Goal: Task Accomplishment & Management: Use online tool/utility

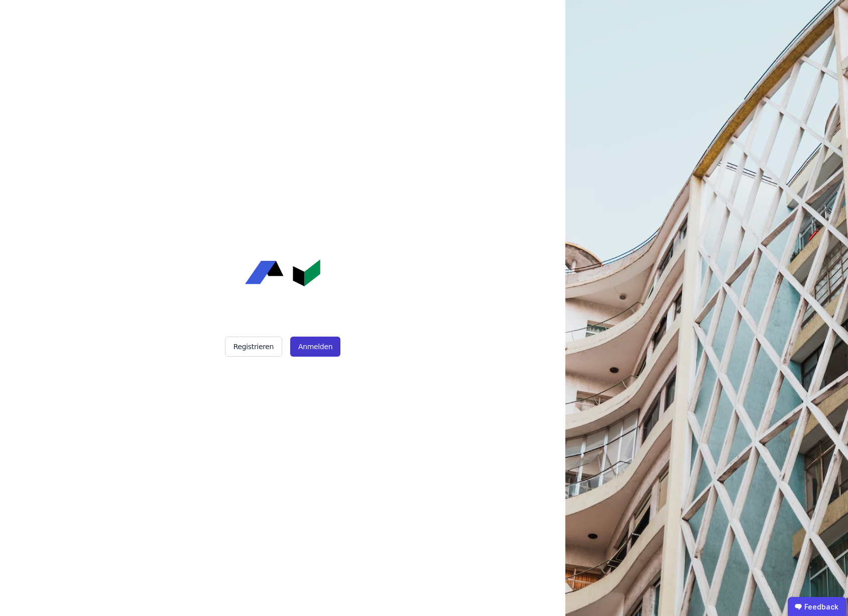
click at [315, 345] on button "Anmelden" at bounding box center [315, 347] width 50 height 20
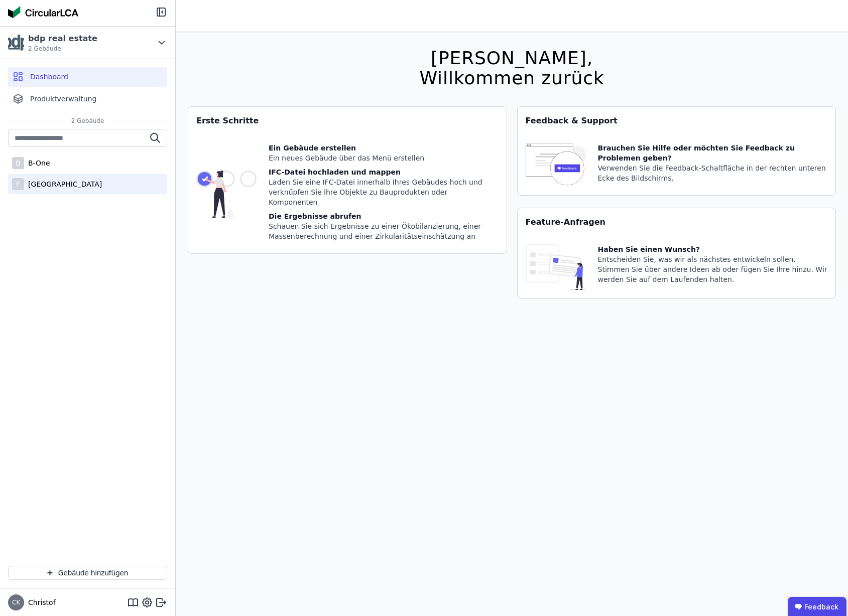
click at [50, 184] on div "[GEOGRAPHIC_DATA]" at bounding box center [63, 184] width 78 height 10
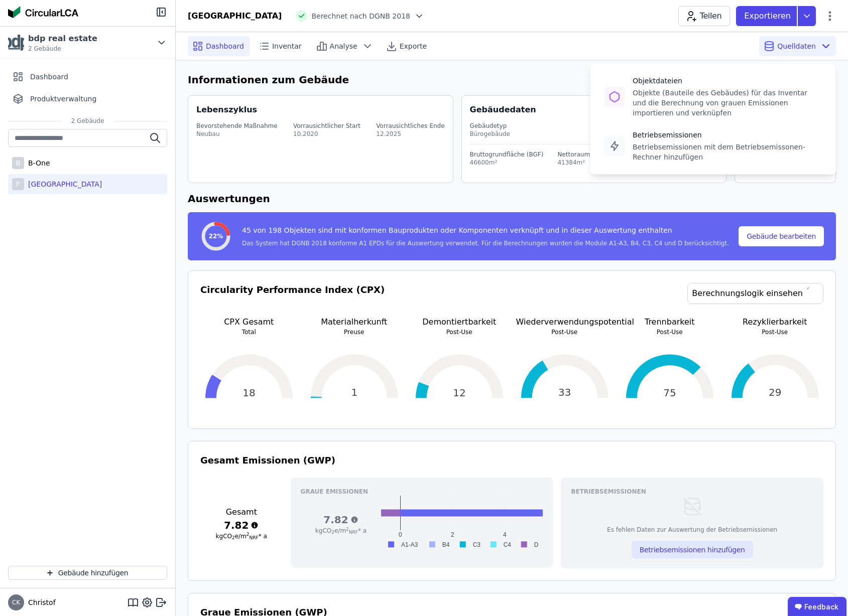
click at [791, 48] on span "Quelldaten" at bounding box center [796, 46] width 39 height 10
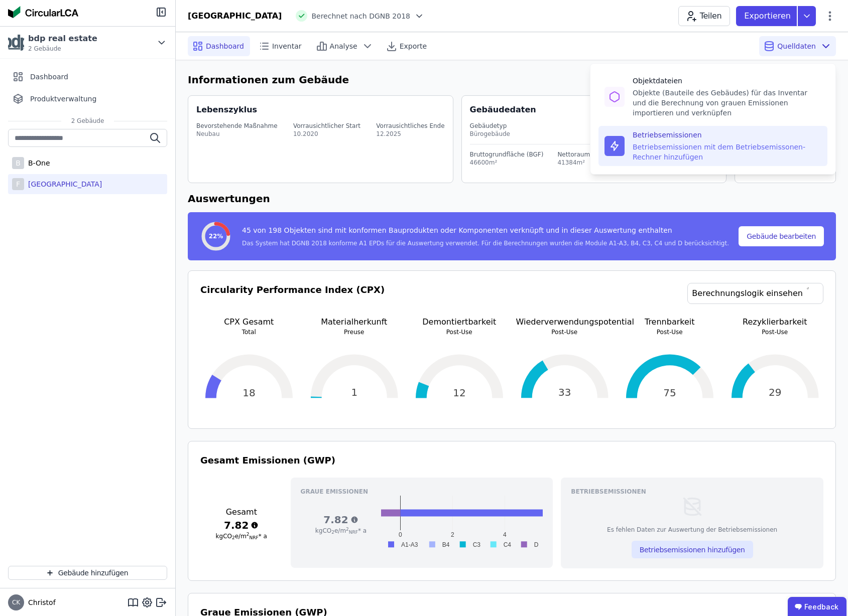
click at [679, 146] on div "Betriebsemissionen mit dem Betriebsemissonen-Rechner hinzufügen" at bounding box center [727, 152] width 189 height 20
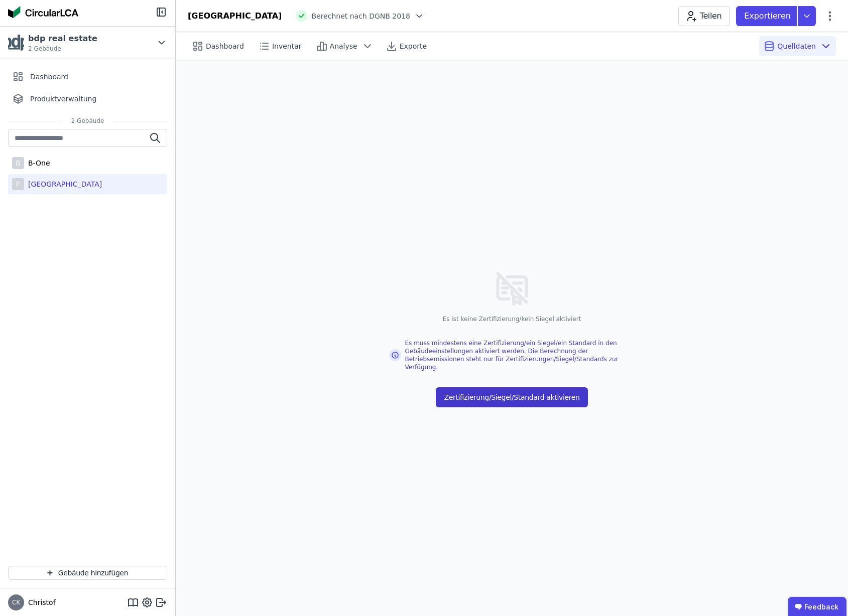
click at [524, 398] on button "Zertifizierung/Siegel/Standard aktivieren" at bounding box center [512, 398] width 152 height 20
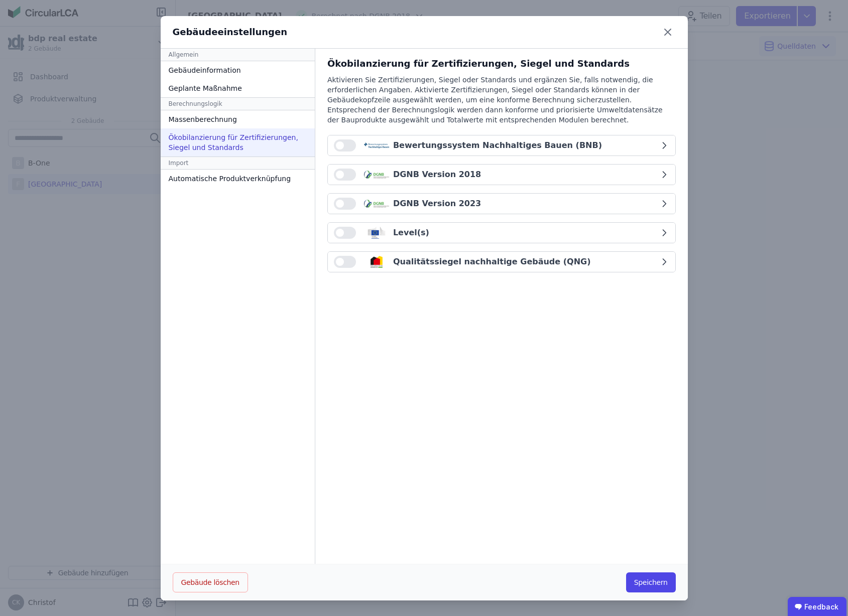
click at [565, 179] on div "DGNB Version 2018" at bounding box center [496, 175] width 325 height 12
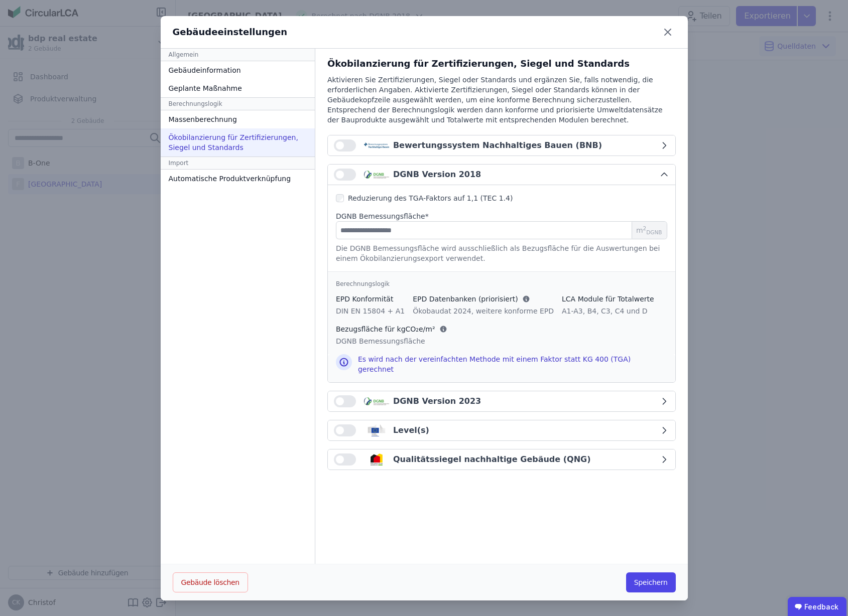
click at [565, 178] on div "DGNB Version 2018" at bounding box center [496, 175] width 325 height 12
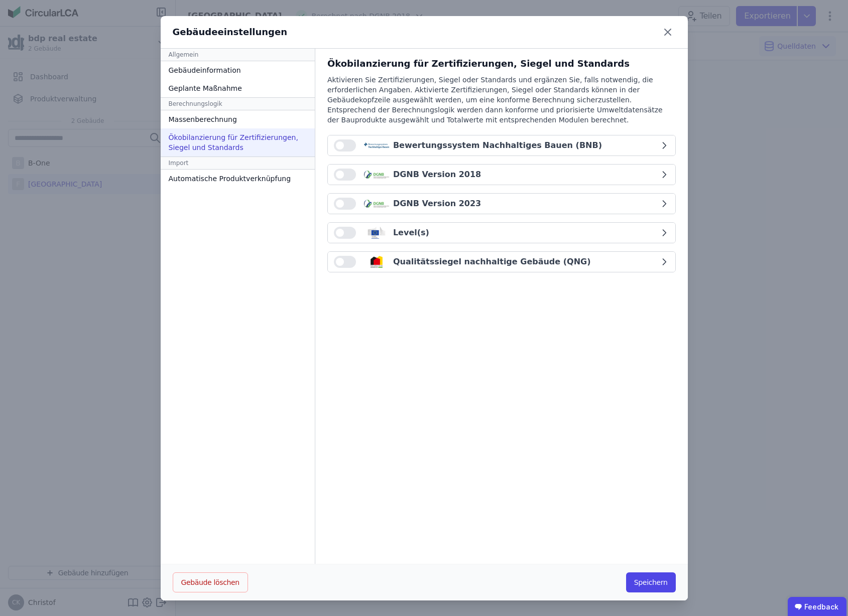
click at [347, 175] on button "button" at bounding box center [345, 175] width 22 height 12
click at [650, 583] on button "Speichern" at bounding box center [651, 583] width 50 height 20
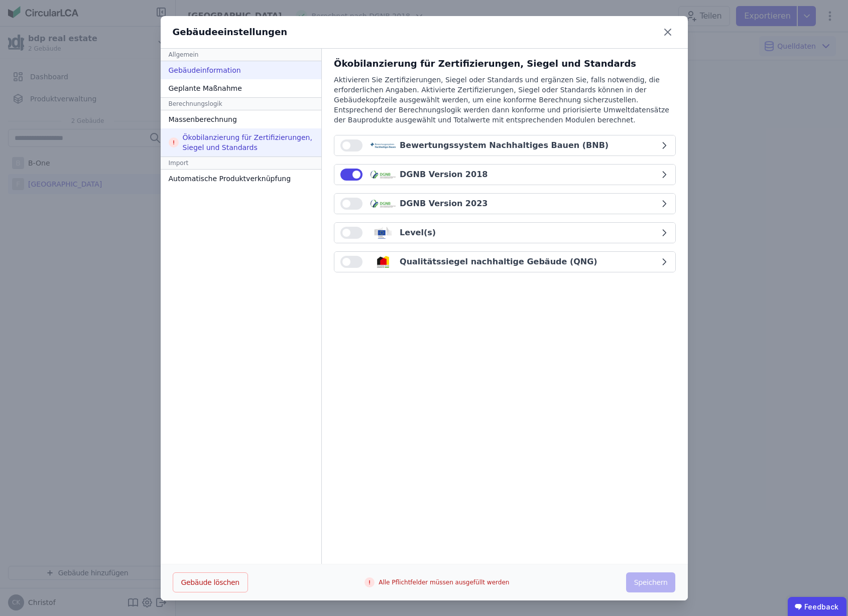
click at [216, 70] on div "Gebäudeinformation" at bounding box center [241, 70] width 161 height 18
select select "**********"
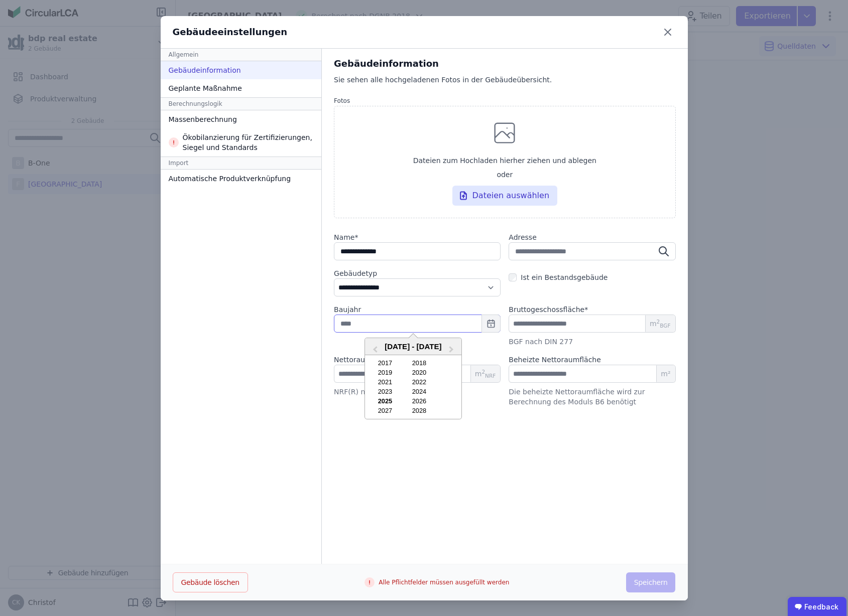
click at [406, 327] on input "text" at bounding box center [417, 324] width 167 height 18
click at [391, 402] on div "2025" at bounding box center [385, 402] width 32 height 8
type input "****"
click at [552, 379] on input "number" at bounding box center [592, 374] width 167 height 18
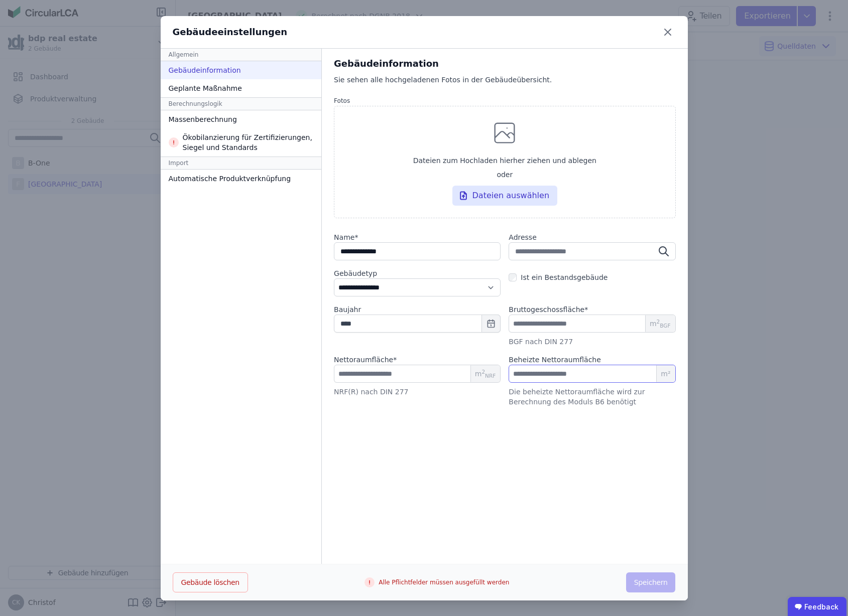
type input "*****"
click at [559, 252] on input "text" at bounding box center [592, 251] width 167 height 18
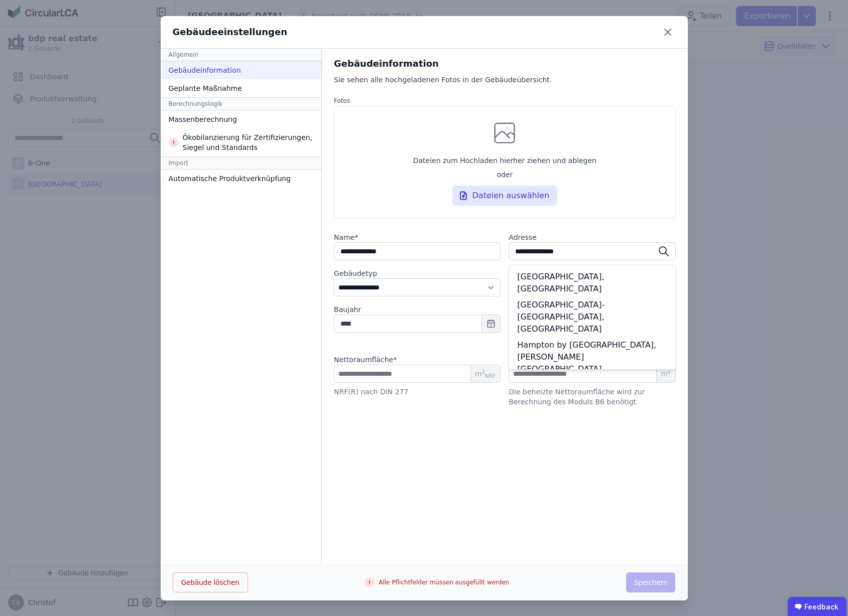
click at [555, 277] on div "[GEOGRAPHIC_DATA], [GEOGRAPHIC_DATA]" at bounding box center [592, 283] width 166 height 28
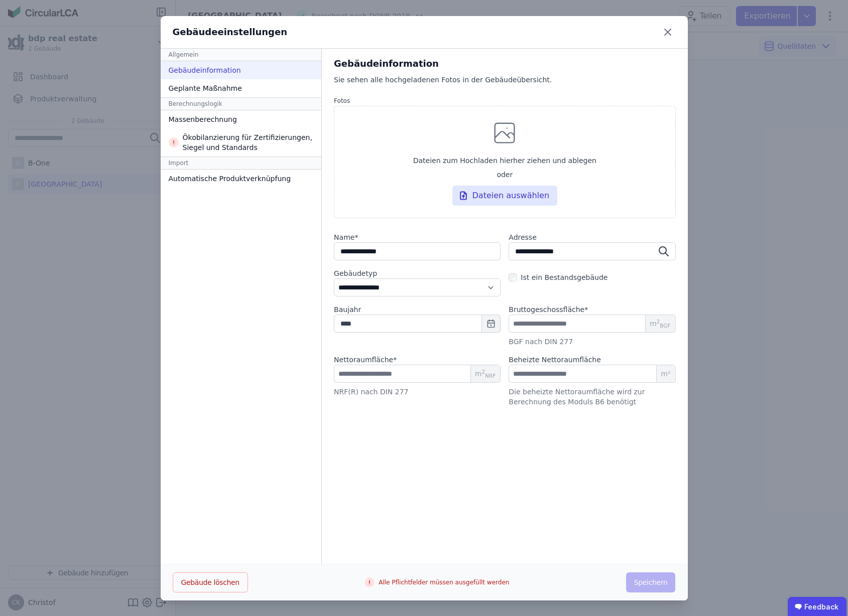
type input "*********"
click at [436, 472] on div "**********" at bounding box center [504, 307] width 365 height 516
click at [217, 88] on div "Geplante Maßnahme" at bounding box center [241, 88] width 161 height 18
select select "*"
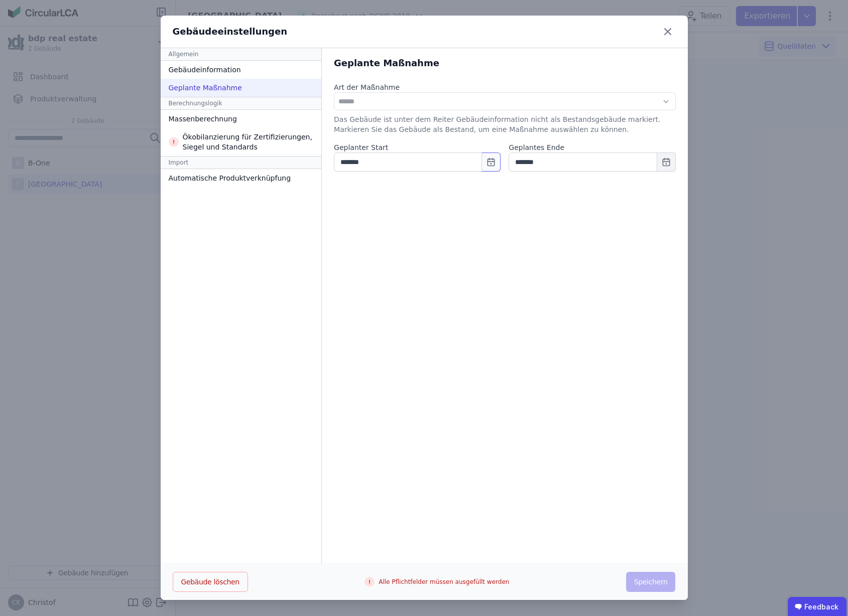
click at [489, 163] on icon "button" at bounding box center [491, 162] width 10 height 10
click at [460, 189] on button "Next Year" at bounding box center [458, 189] width 16 height 16
click at [566, 166] on input "*******" at bounding box center [592, 162] width 167 height 19
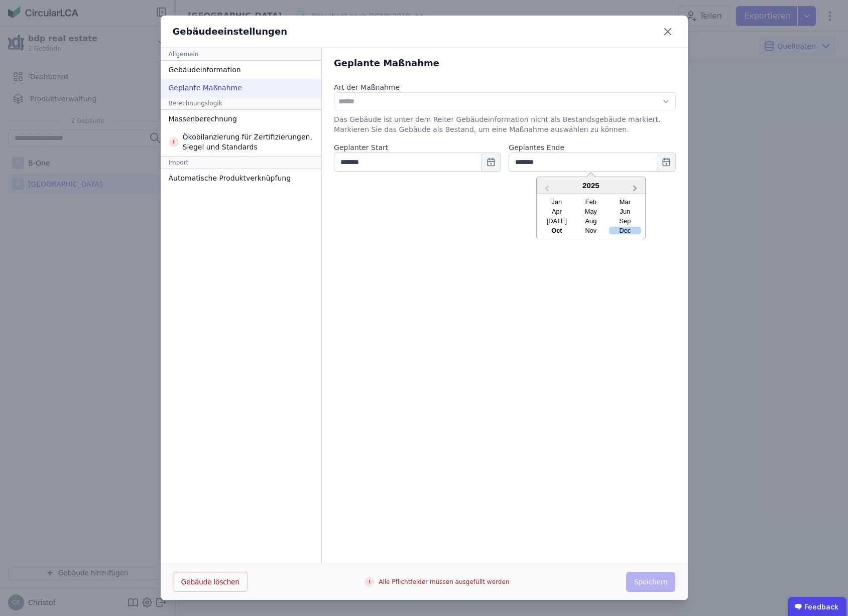
click at [635, 187] on span "Next Year" at bounding box center [635, 189] width 0 height 12
click at [623, 205] on div "Mar" at bounding box center [625, 202] width 32 height 8
type input "*******"
click at [217, 71] on div "Gebäudeinformation" at bounding box center [241, 70] width 161 height 18
select select "**********"
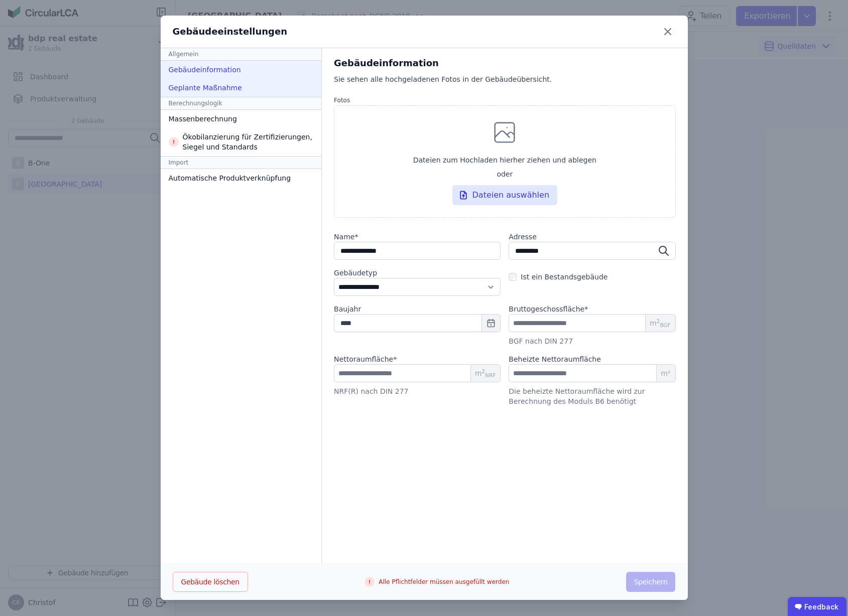
click at [218, 85] on div "Geplante Maßnahme" at bounding box center [241, 88] width 161 height 18
select select "*"
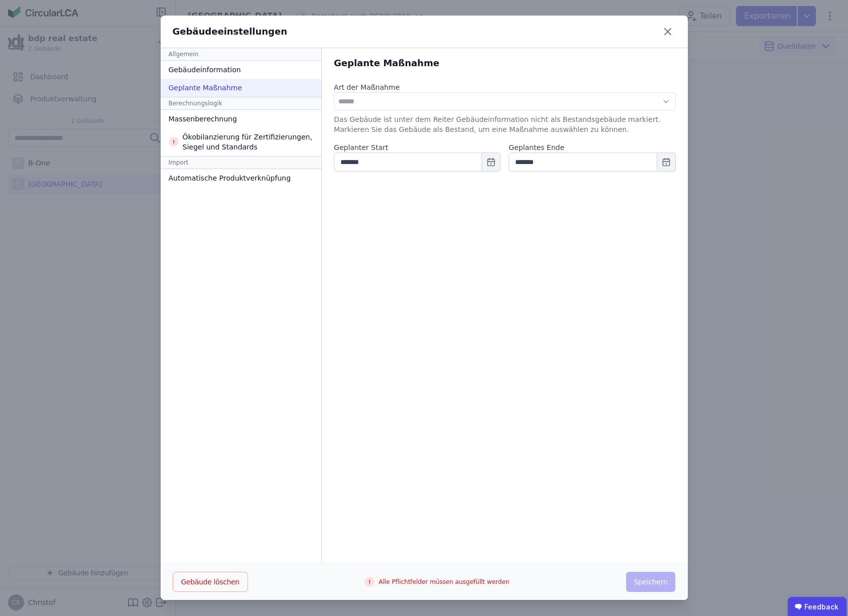
click at [211, 104] on div "Berechnungslogik" at bounding box center [241, 103] width 161 height 13
click at [209, 147] on div "Ökobilanzierung für Zertifizierungen, Siegel und Standards" at bounding box center [241, 142] width 161 height 28
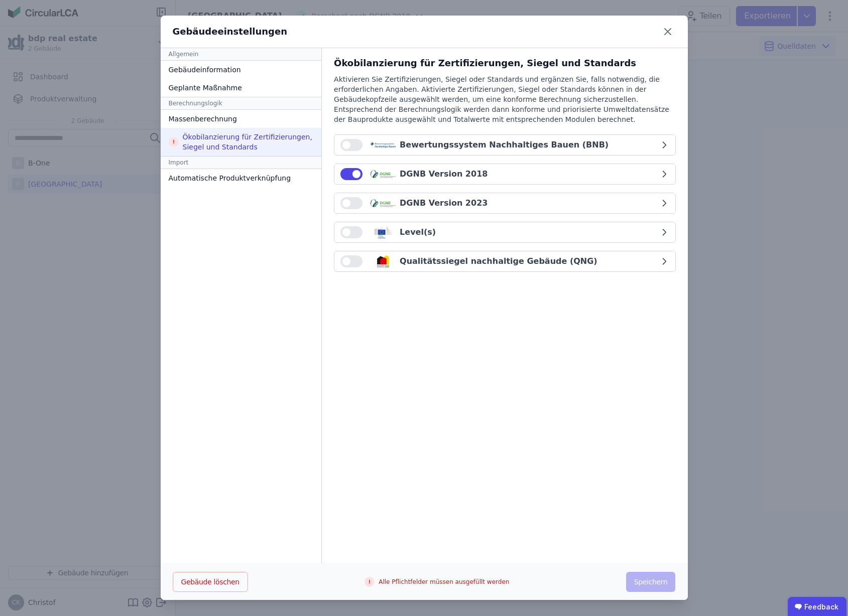
click at [187, 163] on div "Import" at bounding box center [241, 162] width 161 height 13
click at [213, 179] on div "Automatische Produktverknüpfung" at bounding box center [241, 178] width 161 height 18
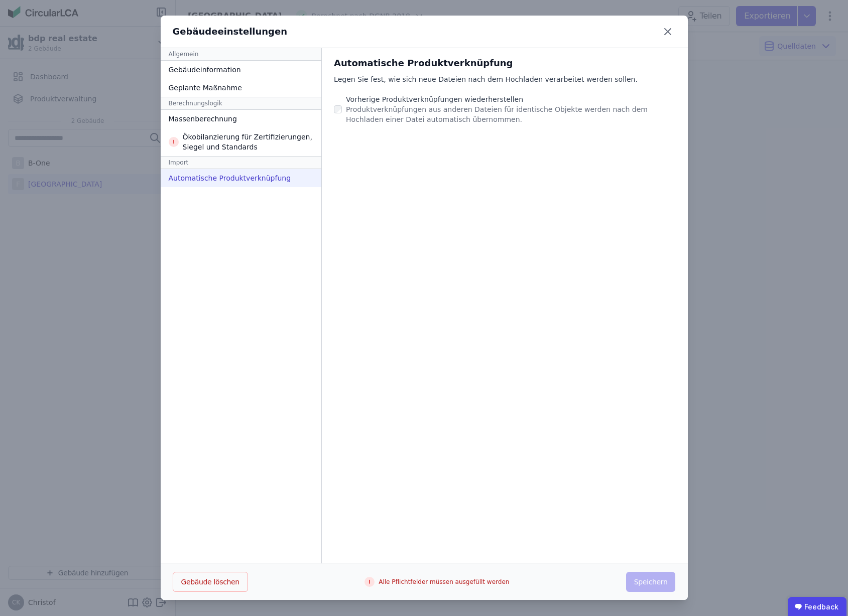
click at [235, 176] on div "Automatische Produktverknüpfung" at bounding box center [241, 178] width 161 height 18
click at [235, 178] on div "Automatische Produktverknüpfung" at bounding box center [241, 179] width 161 height 18
click at [216, 164] on div "Import" at bounding box center [241, 163] width 161 height 13
click at [232, 147] on div "Ökobilanzierung für Zertifizierungen, Siegel und Standards" at bounding box center [241, 143] width 161 height 28
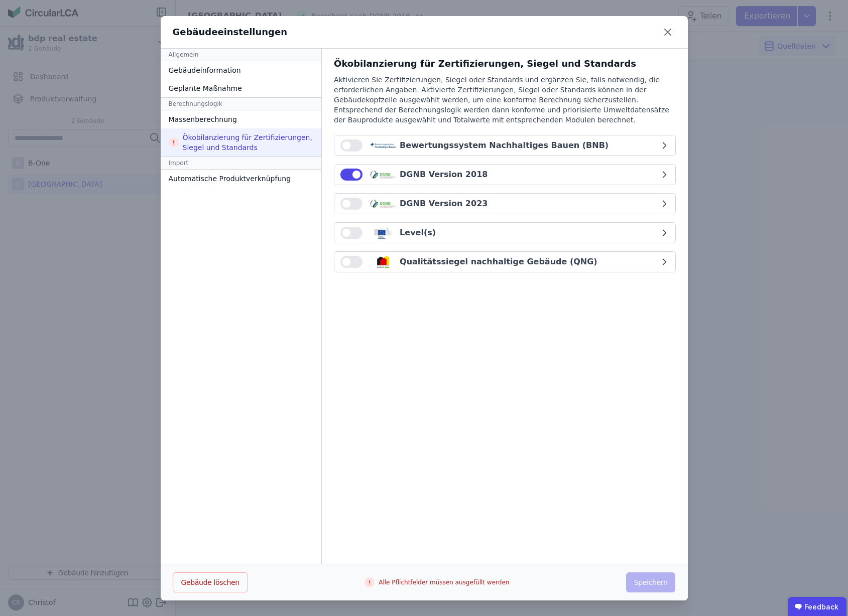
click at [469, 175] on div "DGNB Version 2018" at bounding box center [499, 175] width 318 height 12
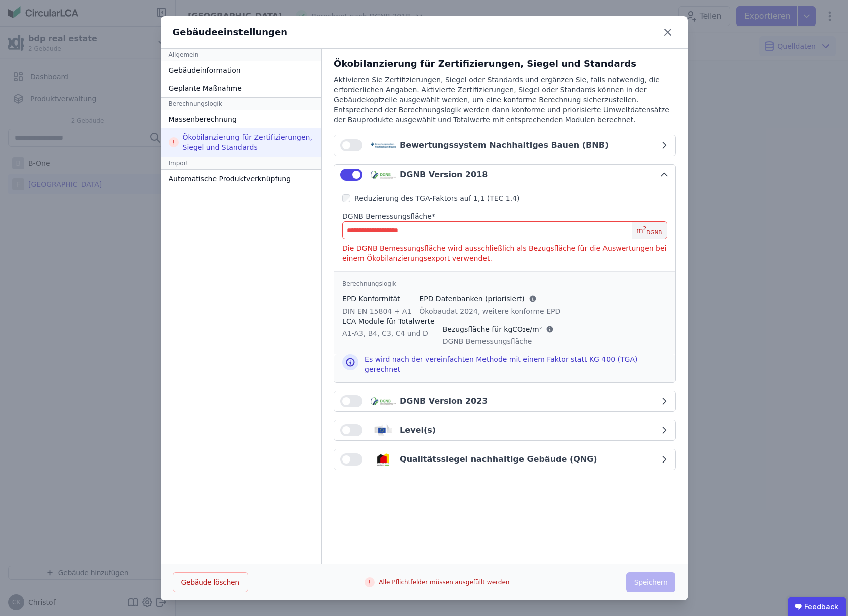
click at [375, 229] on input "number" at bounding box center [504, 230] width 324 height 18
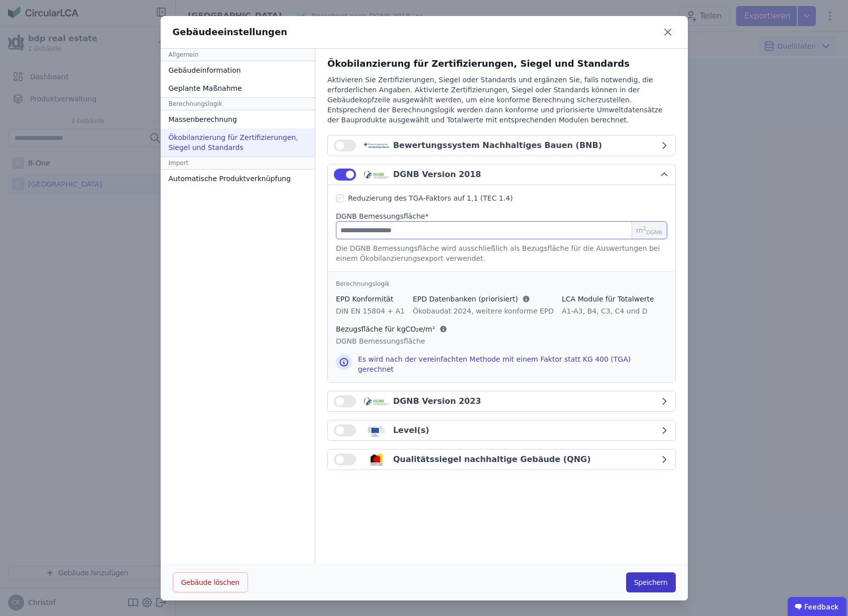
type input "*****"
click at [648, 583] on button "Speichern" at bounding box center [651, 583] width 50 height 20
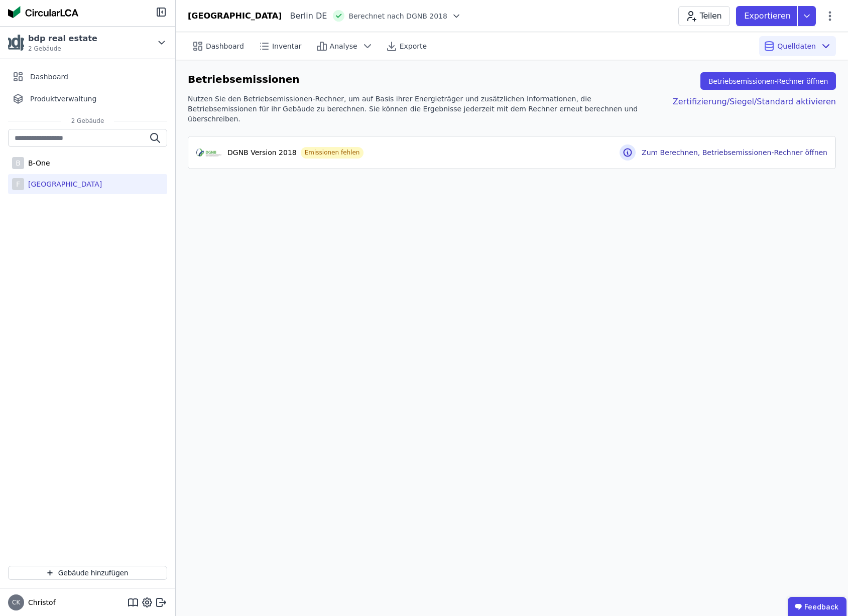
drag, startPoint x: 615, startPoint y: 309, endPoint x: 630, endPoint y: 292, distance: 22.1
click at [615, 309] on div "Dashboard Inventar Analyse Exporte Quelldaten Betriebsemissionen Betriebsemissi…" at bounding box center [512, 324] width 672 height 584
click at [756, 82] on button "Betriebsemissionen-Rechner öffnen" at bounding box center [768, 81] width 136 height 18
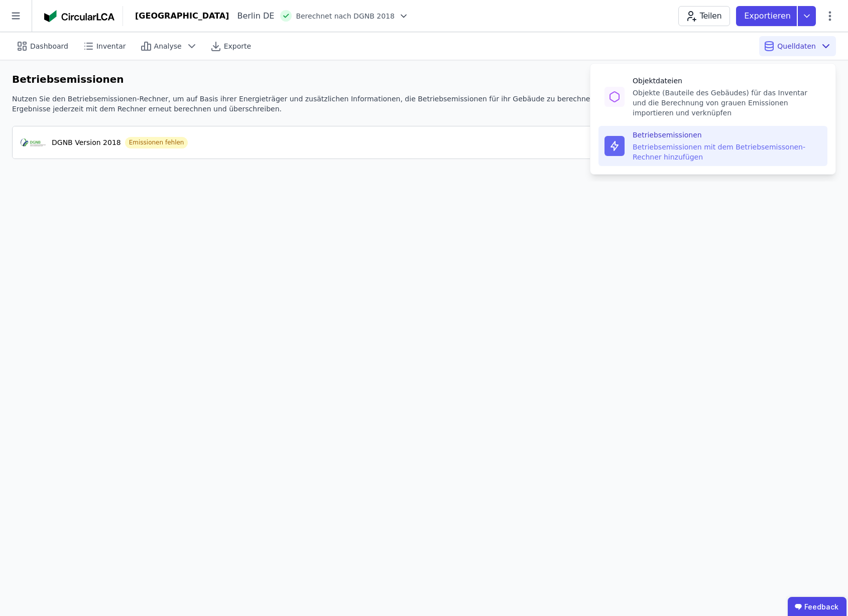
click at [804, 48] on span "Quelldaten" at bounding box center [796, 46] width 39 height 10
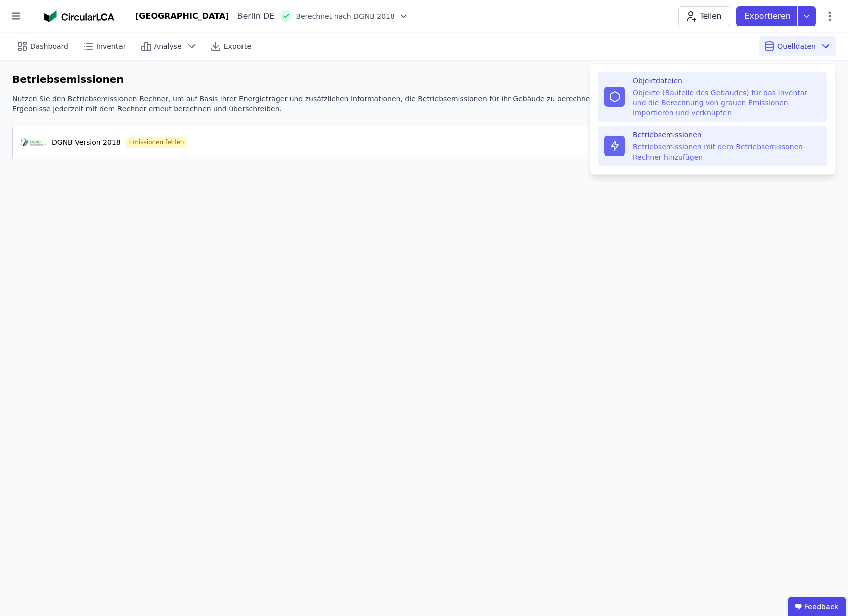
click at [763, 91] on div "Objekte (Bauteile des Gebäudes) für das Inventar und die Berechnung von grauen …" at bounding box center [727, 103] width 189 height 30
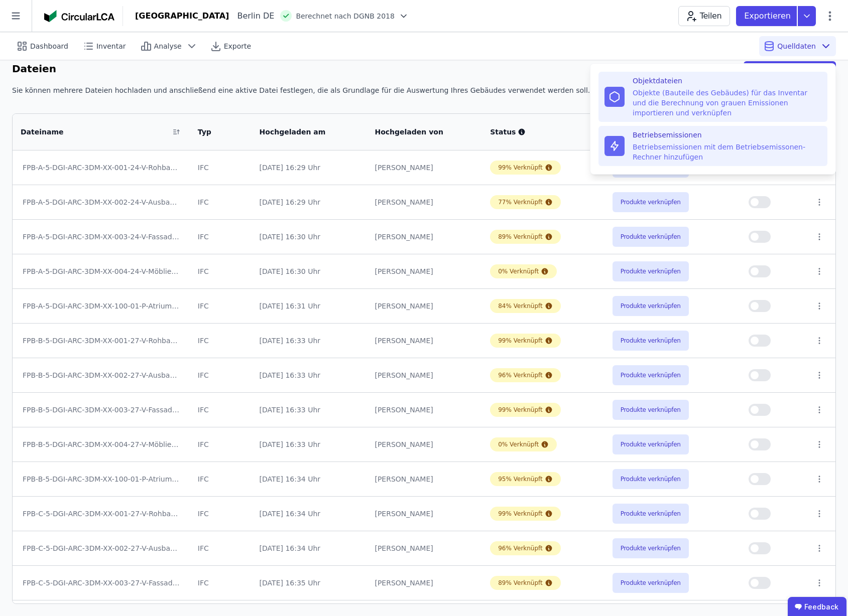
click at [751, 153] on div "Betriebsemissionen mit dem Betriebsemissonen-Rechner hinzufügen" at bounding box center [727, 152] width 189 height 20
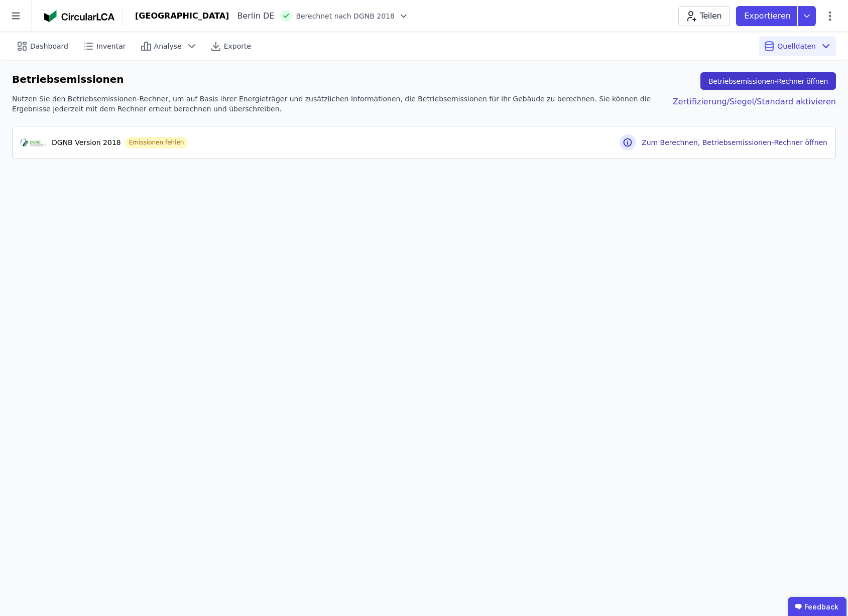
click at [741, 80] on button "Betriebsemissionen-Rechner öffnen" at bounding box center [768, 81] width 136 height 18
